Goal: Check status: Check status

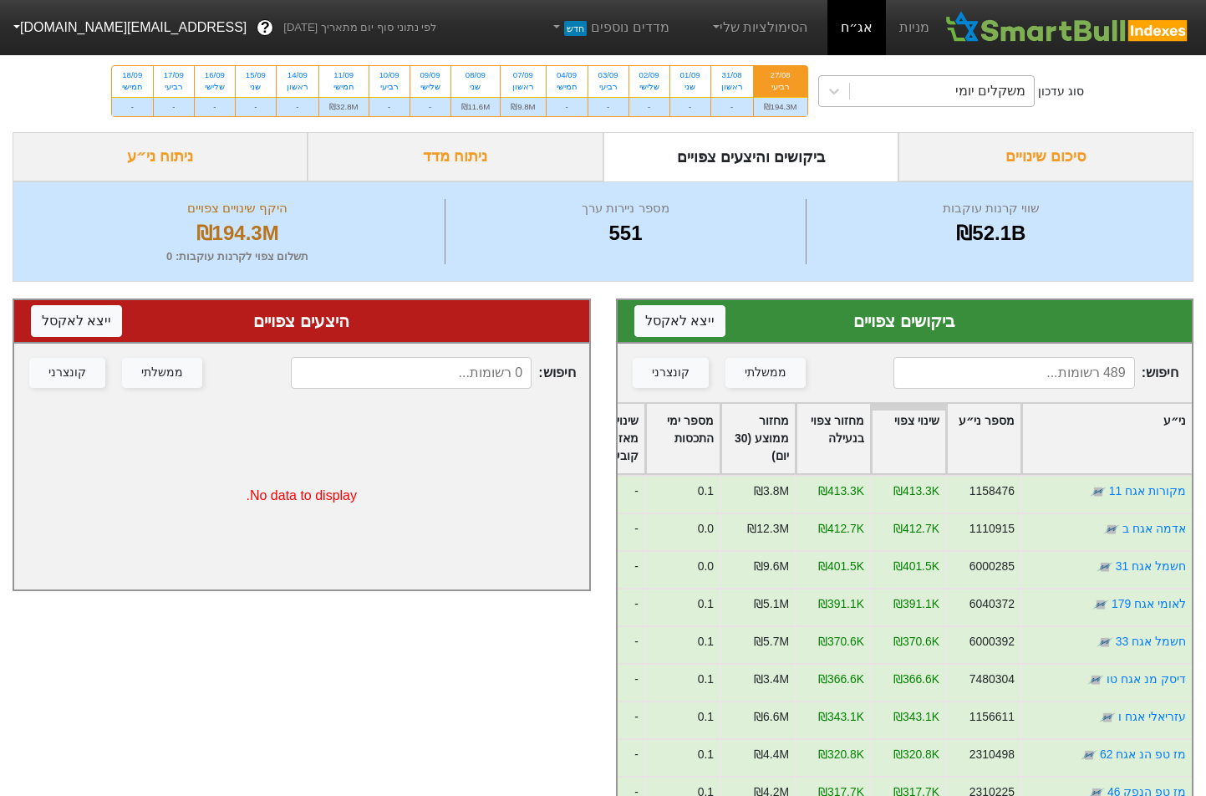
click at [864, 87] on div "משקלים יומי" at bounding box center [942, 91] width 185 height 30
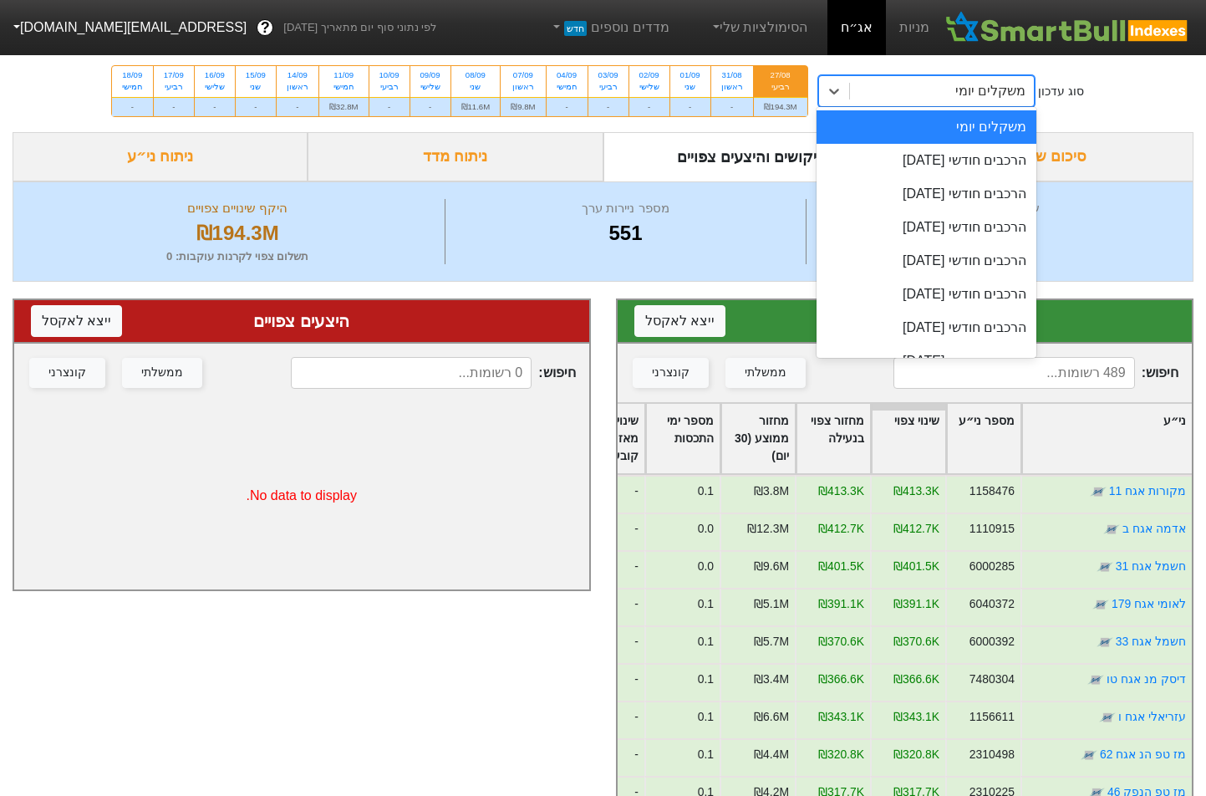
click at [901, 141] on div "משקלים יומי" at bounding box center [927, 126] width 221 height 33
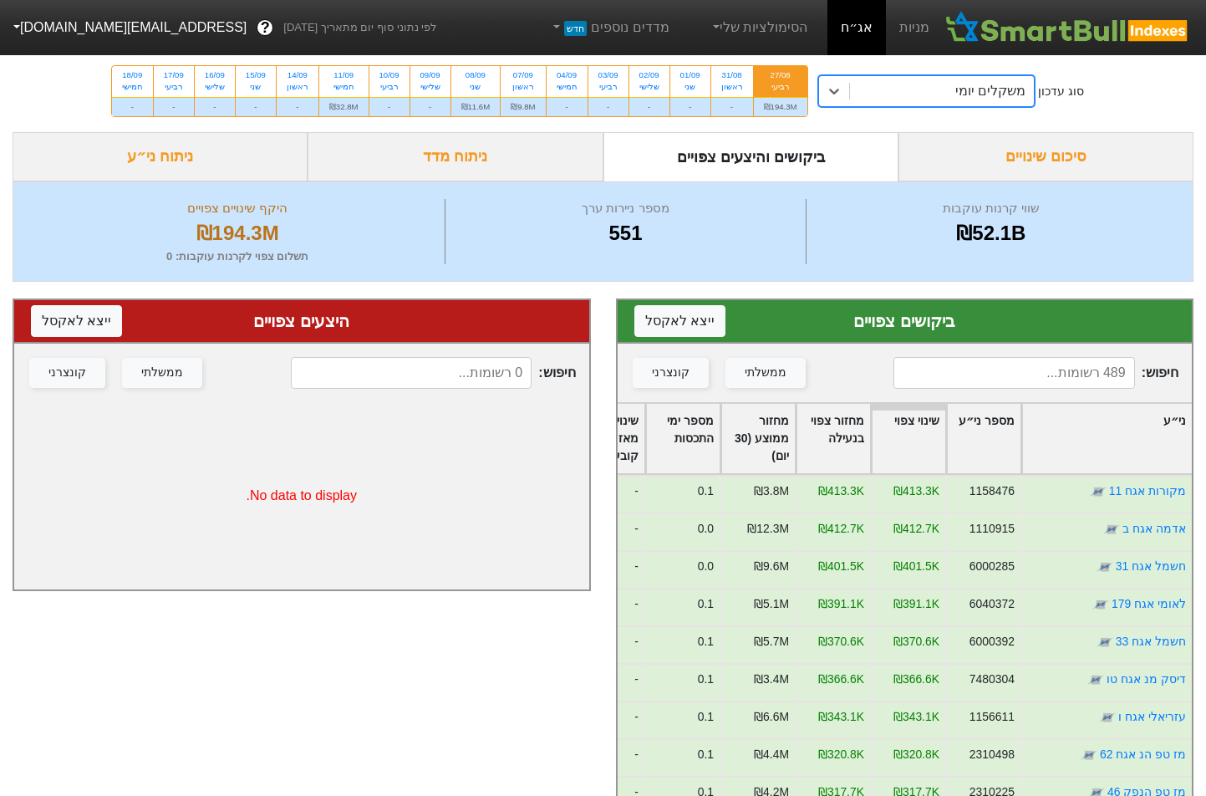
click at [776, 87] on div "רביעי" at bounding box center [780, 87] width 33 height 12
click at [776, 77] on input "27/08 רביעי ₪194.3M" at bounding box center [775, 71] width 11 height 11
click at [707, 71] on div "01/09 שני" at bounding box center [690, 81] width 40 height 30
click at [690, 71] on input "01/09 שני -" at bounding box center [685, 71] width 11 height 11
radio input "true"
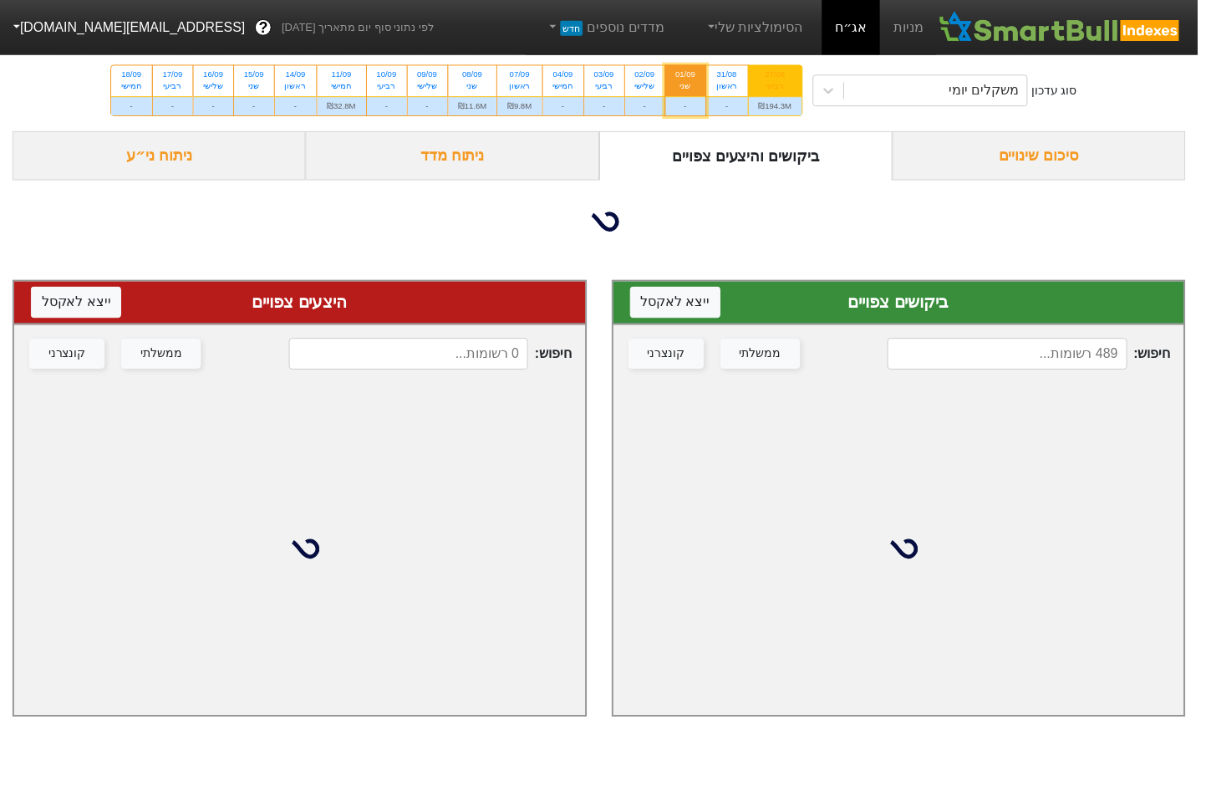
click at [792, 93] on div "רביעי" at bounding box center [780, 87] width 33 height 12
click at [781, 77] on input "27/08 רביעי ₪194.3M" at bounding box center [775, 71] width 11 height 11
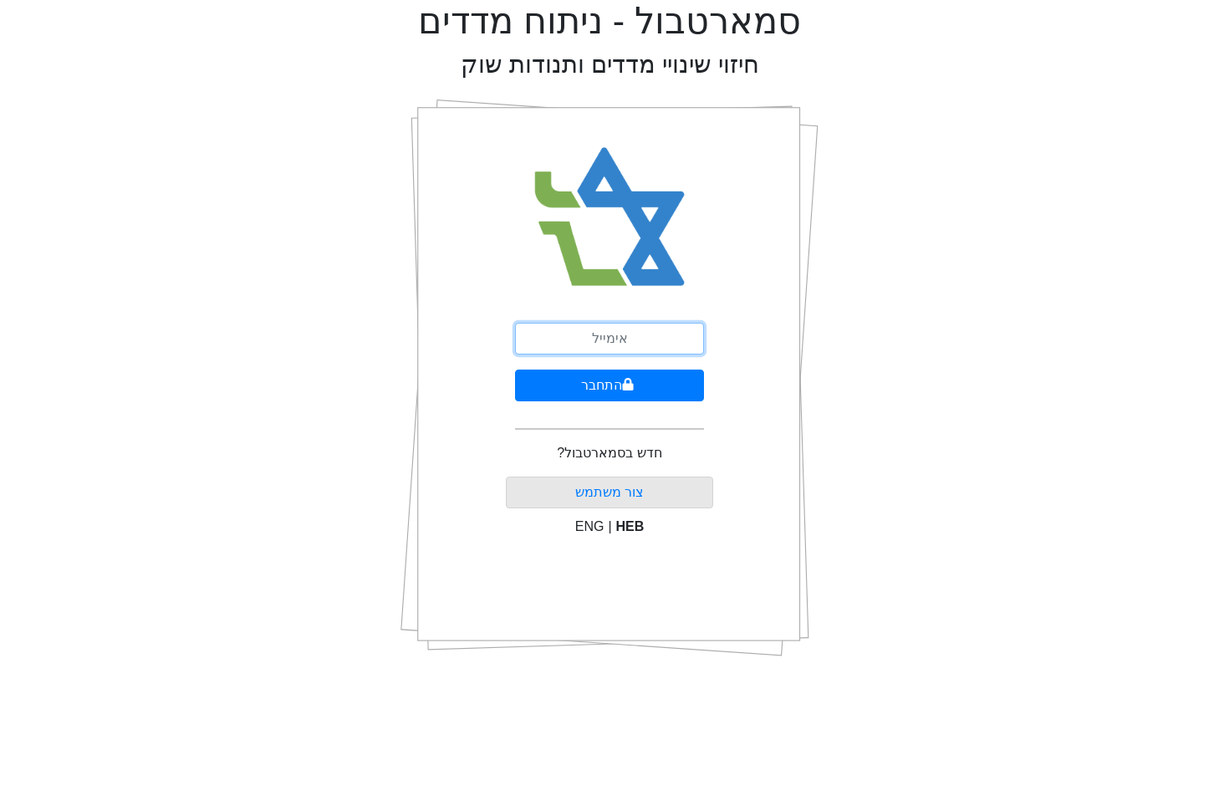
click at [607, 350] on input "email" at bounding box center [609, 339] width 189 height 32
type input "[EMAIL_ADDRESS][DOMAIN_NAME]"
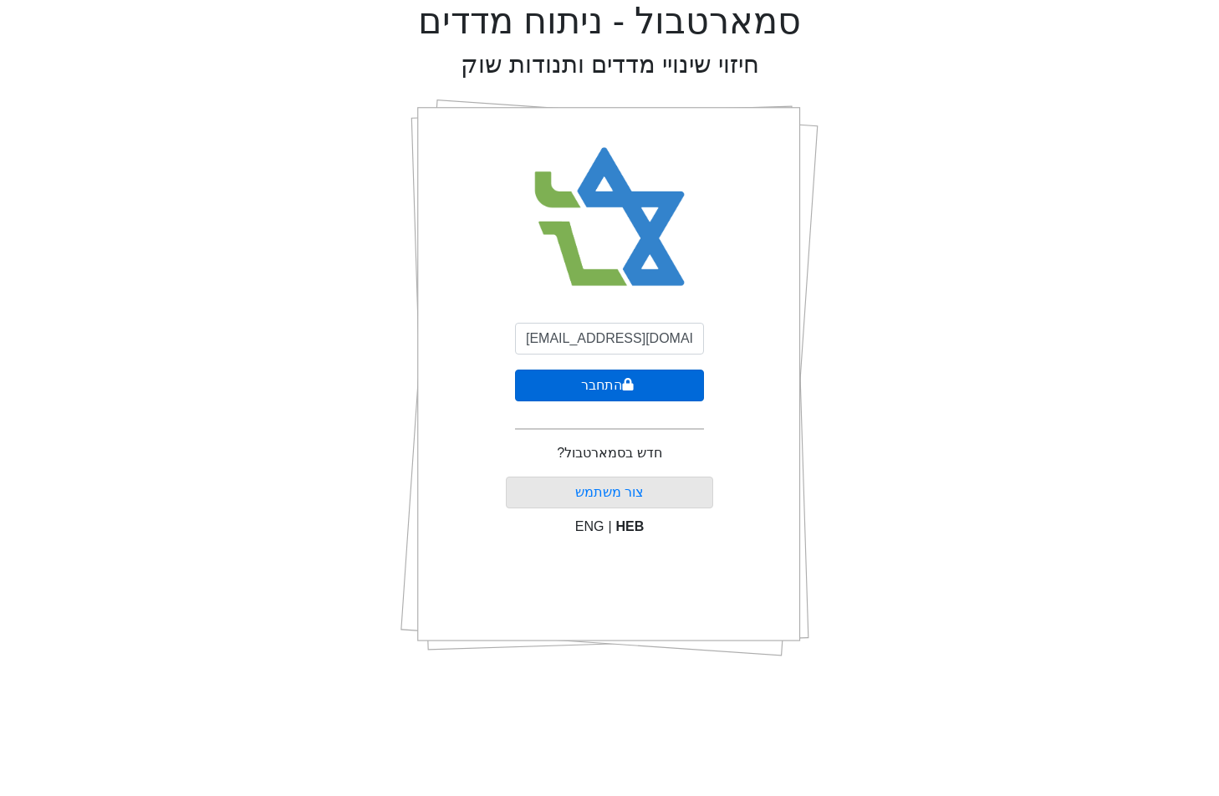
click at [608, 383] on button "התחבר" at bounding box center [609, 385] width 189 height 32
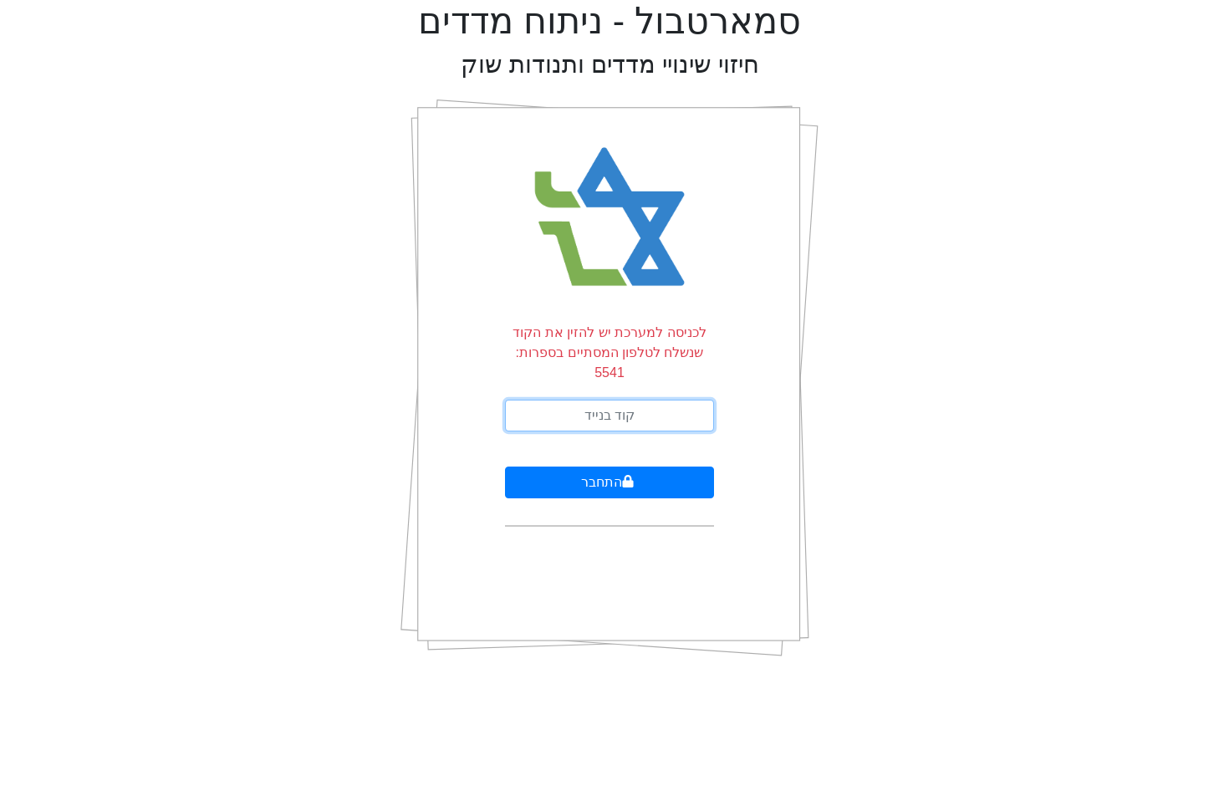
click at [636, 405] on input "text" at bounding box center [609, 416] width 209 height 32
type input "190580"
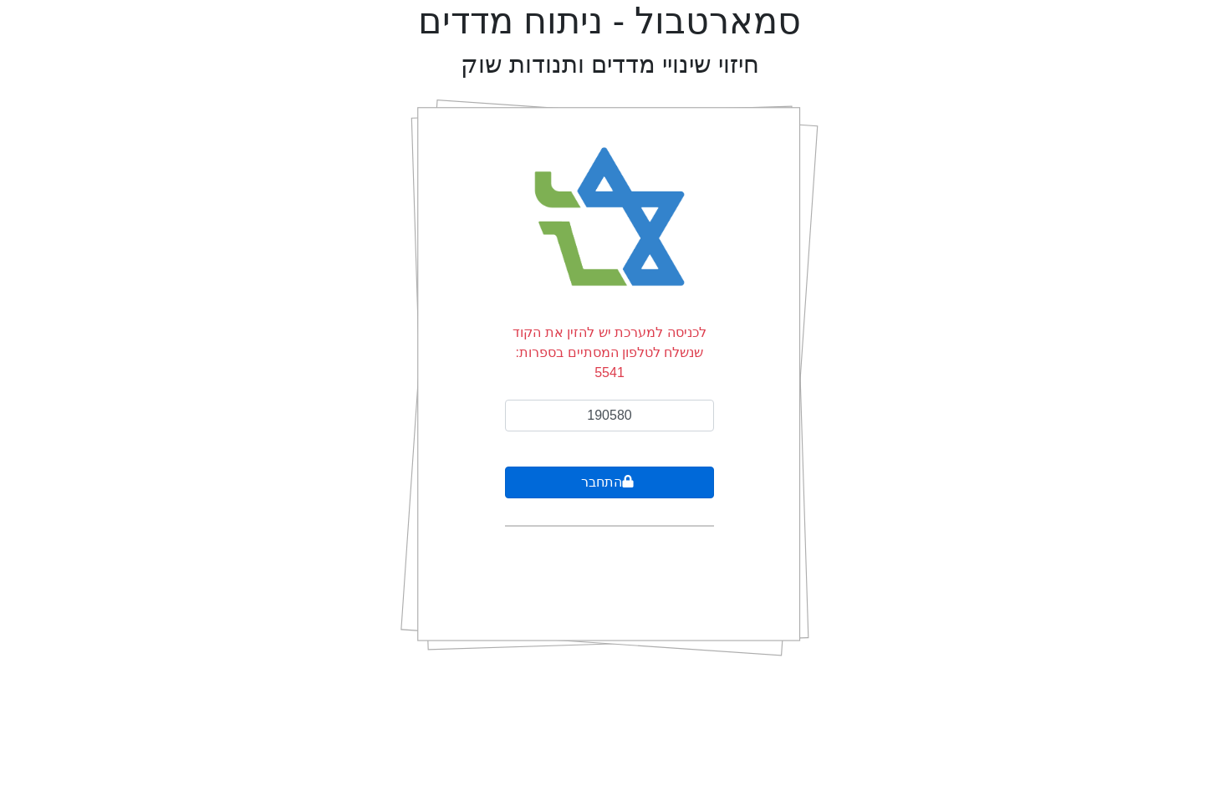
click at [578, 466] on button "התחבר" at bounding box center [609, 482] width 209 height 32
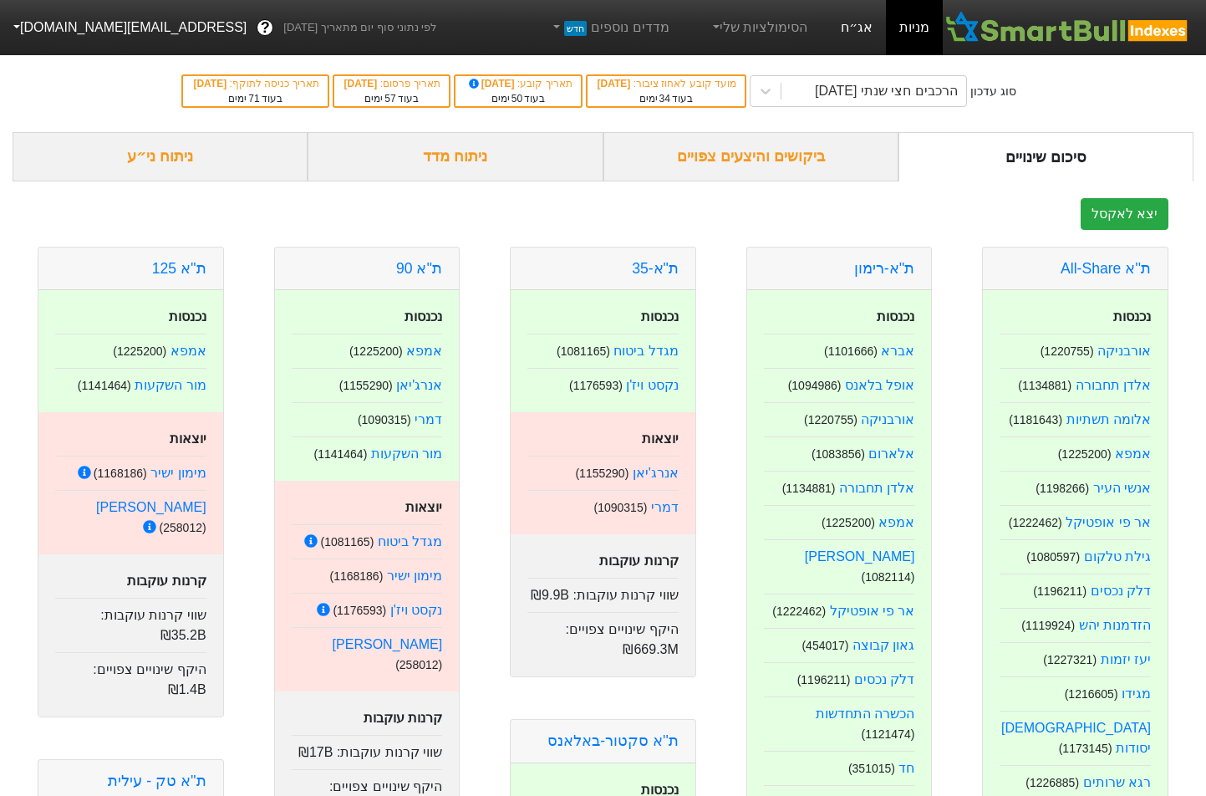
click at [873, 27] on link "אג״ח" at bounding box center [856, 27] width 59 height 55
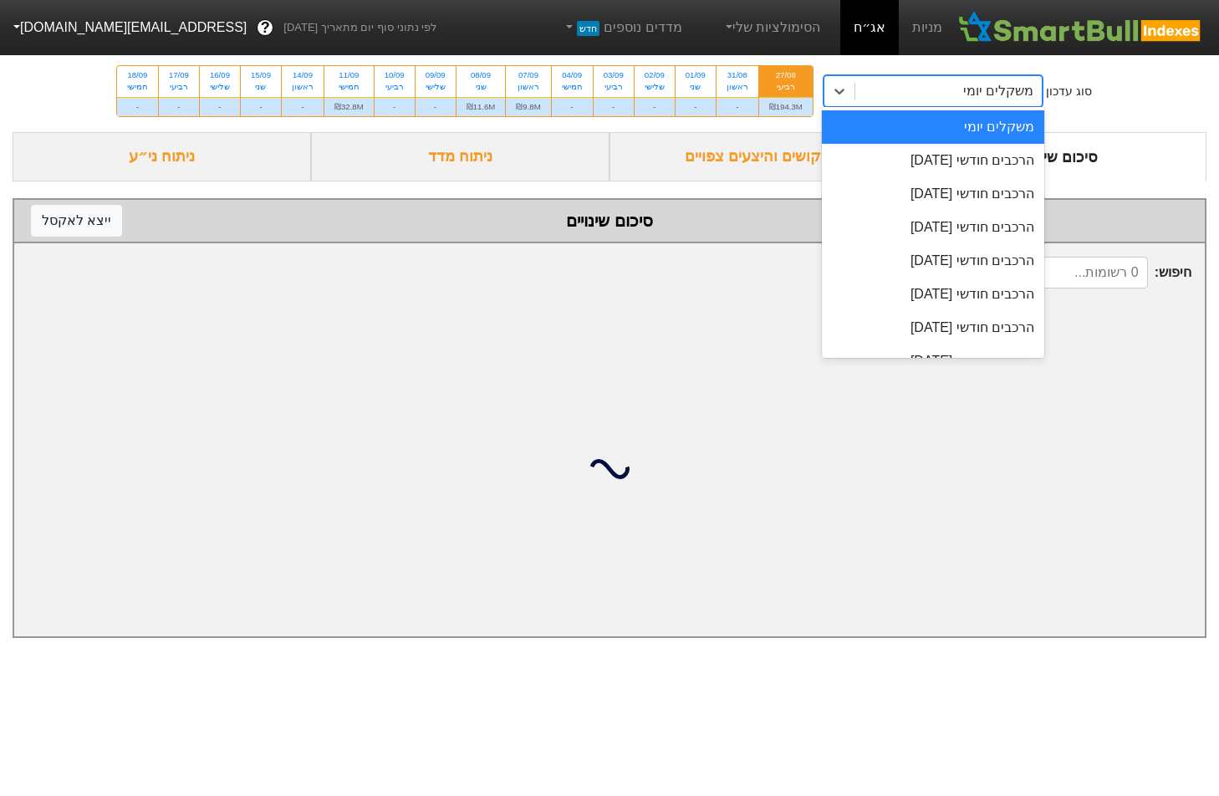
click at [907, 105] on div "משקלים יומי" at bounding box center [948, 91] width 186 height 30
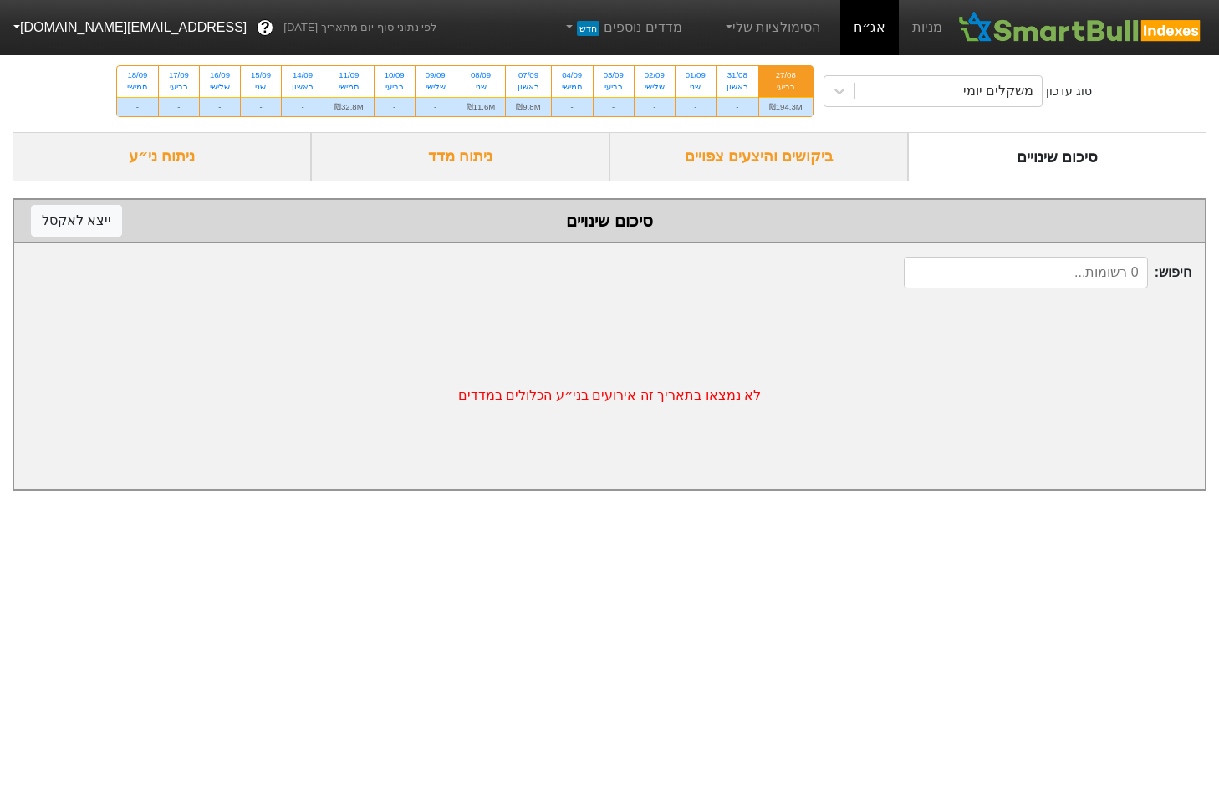
click at [791, 89] on div "רביעי" at bounding box center [785, 87] width 33 height 12
click at [786, 77] on input "27/08 רביעי ₪194.3M" at bounding box center [780, 71] width 11 height 11
click at [759, 137] on div "ביקושים והיצעים צפויים" at bounding box center [758, 156] width 298 height 49
